Goal: Task Accomplishment & Management: Manage account settings

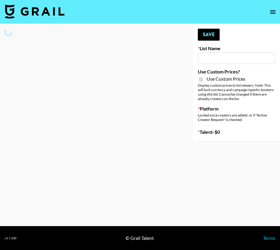
type input "Nippies"
checkbox input "true"
select select "Brand"
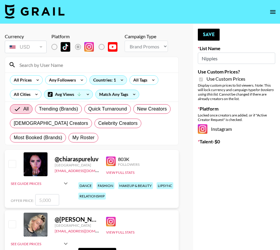
click at [33, 67] on input at bounding box center [95, 65] width 159 height 10
type input "themoml"
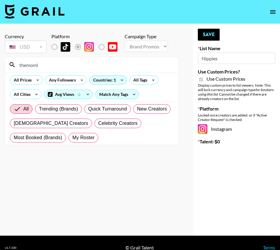
click at [33, 66] on input "themoml" at bounding box center [95, 65] width 159 height 10
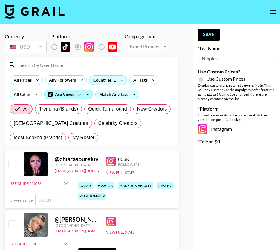
click at [67, 96] on div "Avg Views" at bounding box center [68, 94] width 48 height 9
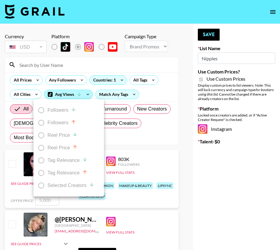
click at [67, 96] on div at bounding box center [140, 125] width 280 height 250
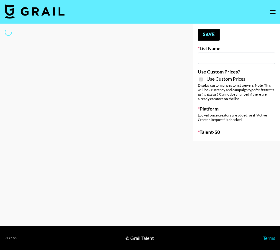
type input "Nippies"
checkbox input "true"
select select "Brand"
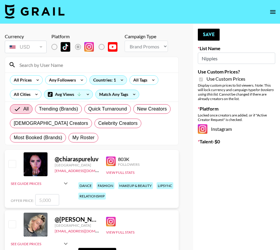
click at [57, 69] on input at bounding box center [95, 65] width 159 height 10
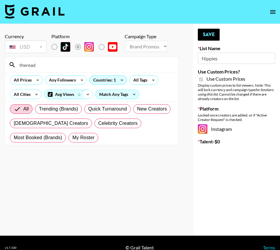
type input "theread"
click at [89, 93] on icon at bounding box center [88, 94] width 10 height 9
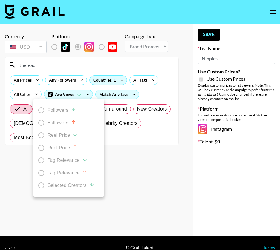
click at [138, 152] on div at bounding box center [140, 125] width 280 height 250
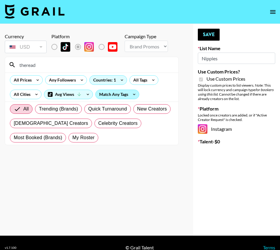
click at [115, 95] on div "Match Any Tags" at bounding box center [117, 94] width 43 height 9
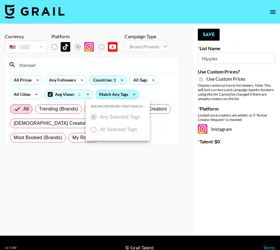
click at [115, 95] on div at bounding box center [140, 125] width 280 height 250
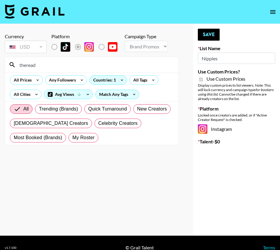
click at [60, 145] on section "Currency USD USD ​ Platform Campaign Type Choose Type... Song Promos Brand Prom…" at bounding box center [92, 130] width 174 height 202
click at [42, 66] on input "theread" at bounding box center [95, 65] width 159 height 10
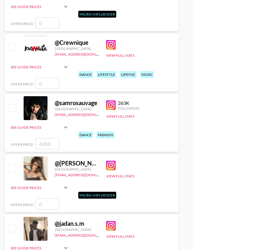
scroll to position [155, 0]
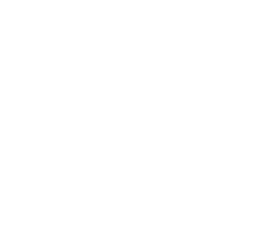
select select "Brand"
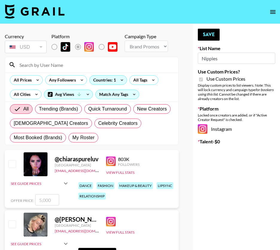
click at [35, 68] on input at bounding box center [95, 65] width 159 height 10
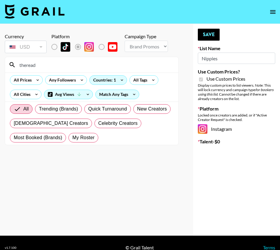
type input "theread"
drag, startPoint x: 97, startPoint y: 47, endPoint x: 101, endPoint y: 47, distance: 3.6
click at [97, 47] on label "List locked to Instagram." at bounding box center [106, 47] width 22 height 13
click at [102, 47] on label "List locked to Instagram." at bounding box center [106, 47] width 22 height 13
click at [49, 67] on input "theread" at bounding box center [95, 65] width 159 height 10
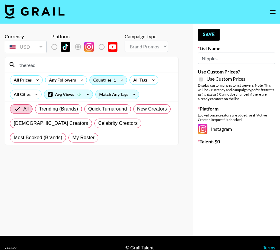
click at [49, 67] on input "theread" at bounding box center [95, 65] width 159 height 10
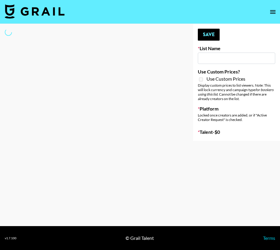
type input "[PERSON_NAME] Promo"
select select "Song"
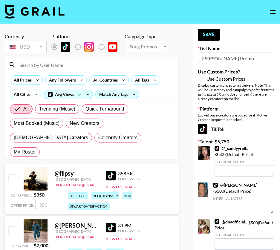
click at [52, 66] on input at bounding box center [95, 65] width 159 height 10
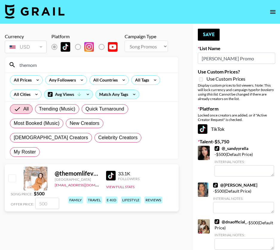
type input "themom"
click at [48, 198] on input "number" at bounding box center [47, 203] width 24 height 11
checkbox input "true"
type input "500"
click at [204, 38] on button "Save" at bounding box center [209, 35] width 22 height 12
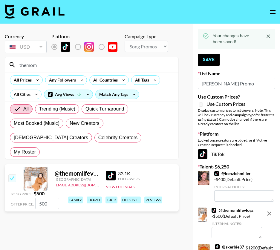
click at [38, 69] on input "themom" at bounding box center [95, 65] width 159 height 10
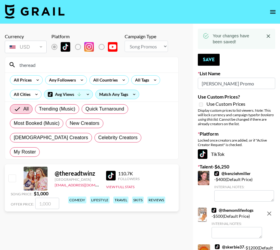
type input "theread"
click at [14, 175] on input "checkbox" at bounding box center [11, 178] width 7 height 7
checkbox input "true"
type input "1000"
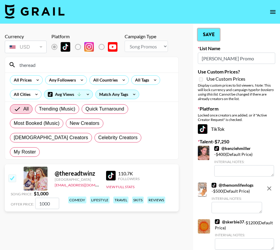
click at [211, 36] on button "Save" at bounding box center [209, 35] width 22 height 12
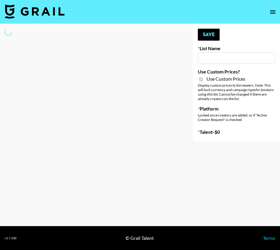
type input "Nippies"
checkbox input "true"
select select "Brand"
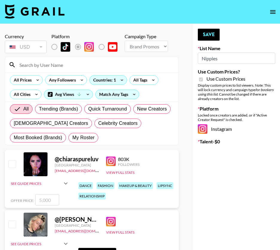
click at [39, 65] on input at bounding box center [95, 65] width 159 height 10
type input "t"
click at [67, 66] on input "t" at bounding box center [95, 65] width 159 height 10
click at [95, 79] on div "Countries: 1" at bounding box center [108, 80] width 37 height 9
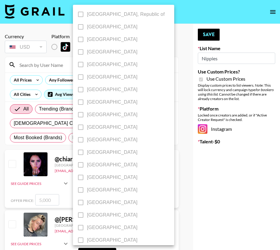
scroll to position [447, 0]
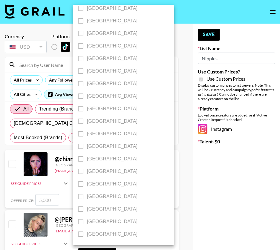
click at [37, 71] on div at bounding box center [140, 125] width 280 height 250
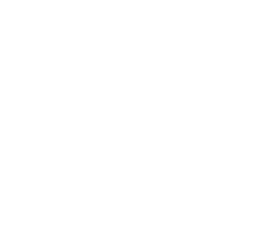
select select "Brand"
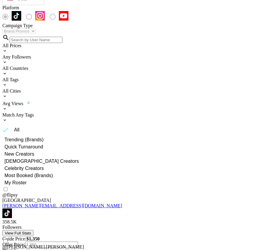
scroll to position [68, 0]
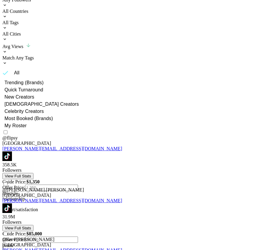
scroll to position [142, 0]
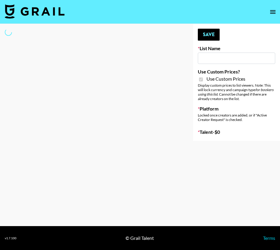
type input "Jinx Fall Campaign"
checkbox input "true"
select select "Brand"
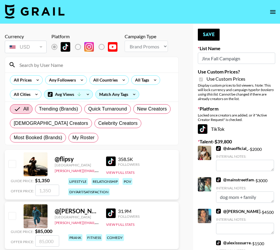
click at [35, 69] on input at bounding box center [95, 65] width 159 height 10
type input "theread"
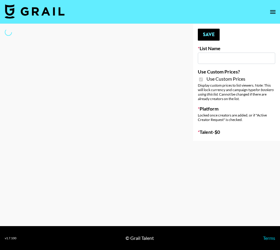
type input "Nippies"
checkbox input "true"
select select "Brand"
